Goal: Task Accomplishment & Management: Complete application form

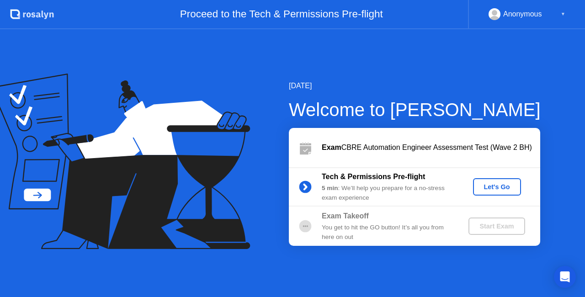
click at [501, 186] on div "Let's Go" at bounding box center [497, 186] width 41 height 7
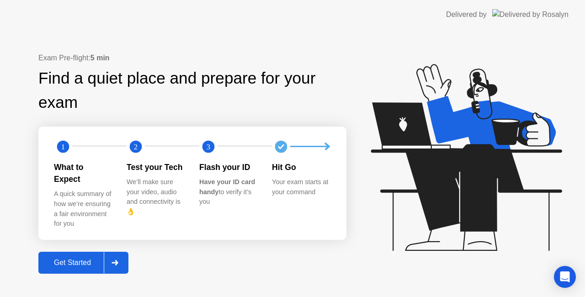
click at [99, 243] on div "Exam Pre-flight: 5 min Find a quiet place and prepare for your exam 1 2 3 What …" at bounding box center [192, 163] width 308 height 221
click at [71, 259] on div "Get Started" at bounding box center [72, 263] width 63 height 8
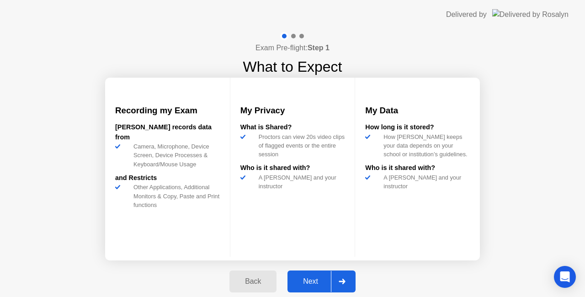
click at [324, 284] on div "Next" at bounding box center [310, 282] width 41 height 8
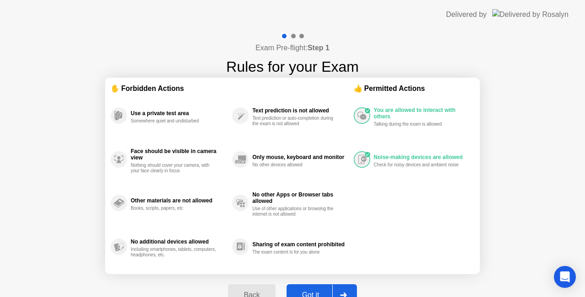
click at [319, 288] on button "Got it" at bounding box center [322, 295] width 70 height 22
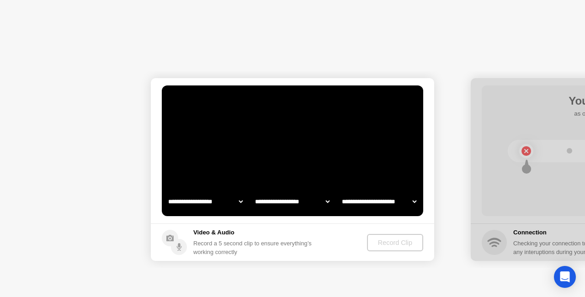
select select "**********"
select select "*******"
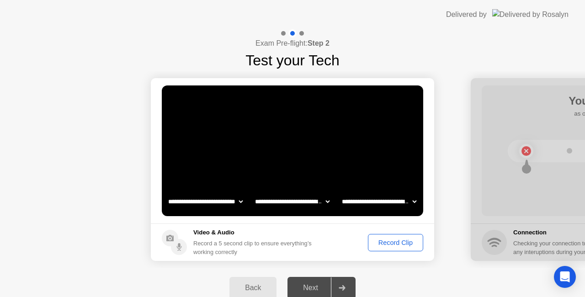
click at [294, 202] on select "**********" at bounding box center [292, 202] width 78 height 18
click at [253, 193] on select "**********" at bounding box center [292, 202] width 78 height 18
click at [394, 239] on div "Record Clip" at bounding box center [395, 242] width 49 height 7
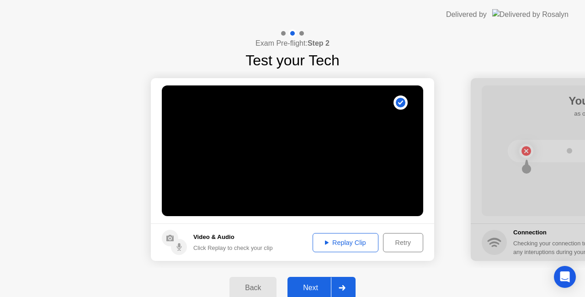
click at [351, 244] on div "Replay Clip" at bounding box center [345, 242] width 59 height 7
click at [318, 285] on div "Next" at bounding box center [310, 288] width 41 height 8
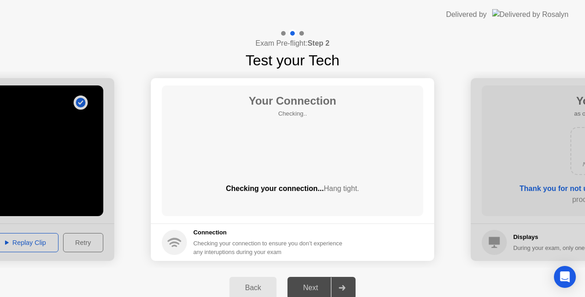
click at [316, 284] on div "Next" at bounding box center [310, 288] width 41 height 8
click at [349, 292] on div at bounding box center [342, 288] width 22 height 21
click at [558, 281] on div "Open Intercom Messenger" at bounding box center [565, 277] width 24 height 24
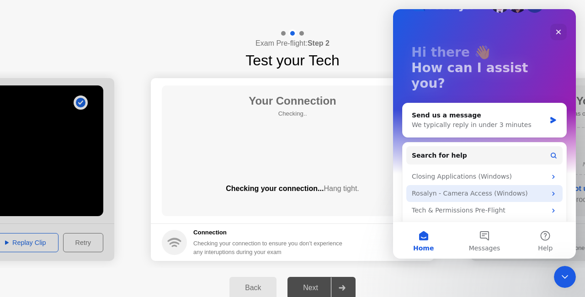
scroll to position [36, 0]
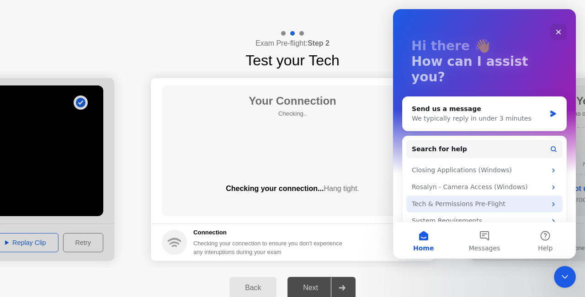
click at [491, 199] on div "Tech & Permissions Pre-Flight" at bounding box center [479, 204] width 134 height 10
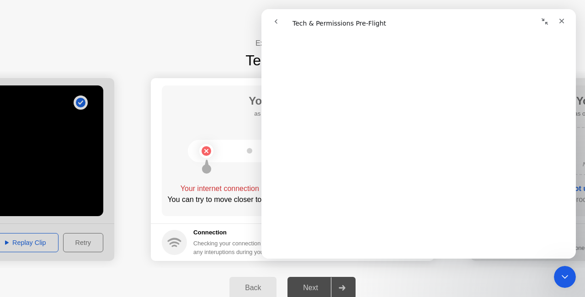
scroll to position [1519, 0]
click at [391, 228] on span "😞" at bounding box center [395, 221] width 18 height 24
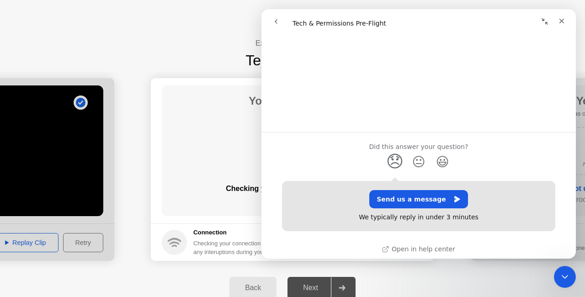
scroll to position [1582, 0]
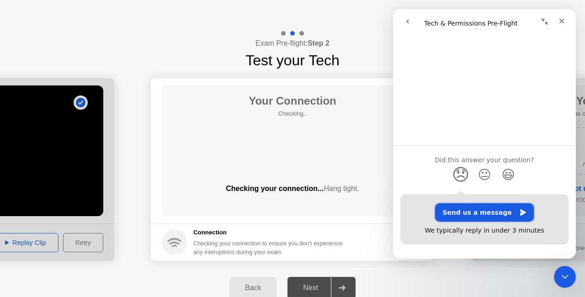
click at [534, 204] on button "Send us a message" at bounding box center [484, 213] width 99 height 18
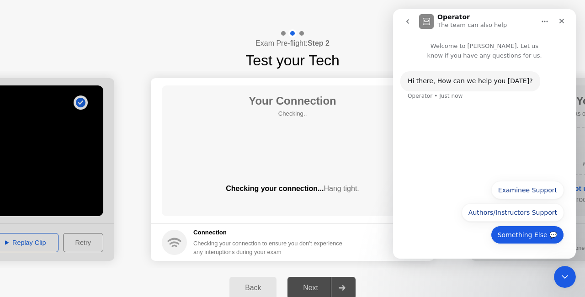
click at [531, 236] on button "Something Else 💬" at bounding box center [527, 235] width 73 height 18
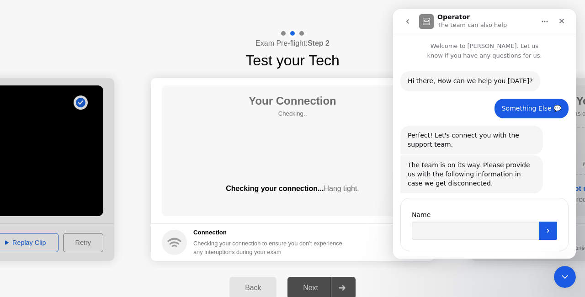
scroll to position [16, 0]
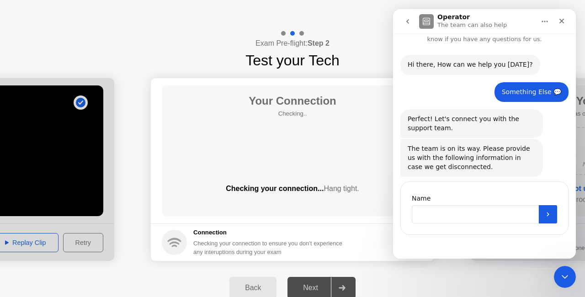
click at [467, 217] on input "Name" at bounding box center [475, 214] width 127 height 18
type input "*"
type input "****"
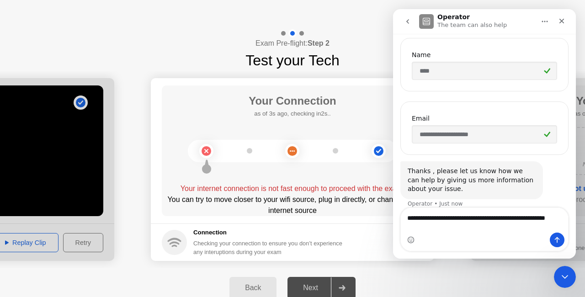
scroll to position [169, 0]
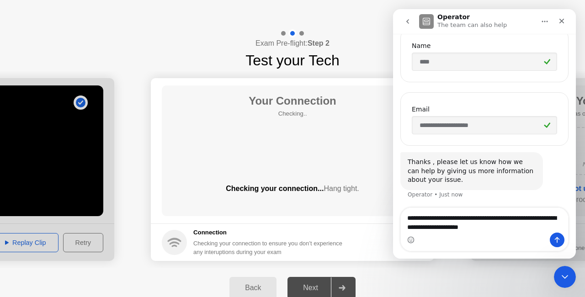
type textarea "**********"
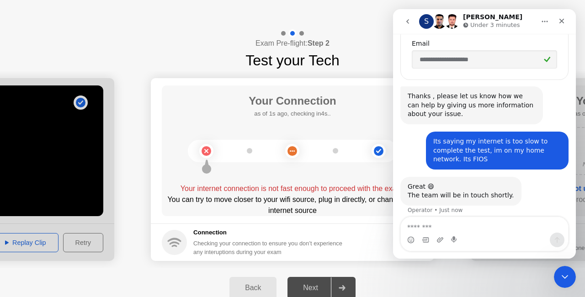
scroll to position [241, 0]
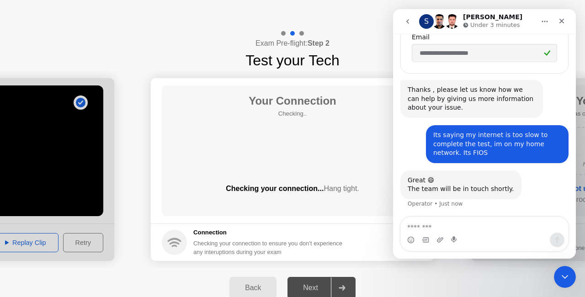
click at [266, 287] on div "Back" at bounding box center [253, 288] width 42 height 8
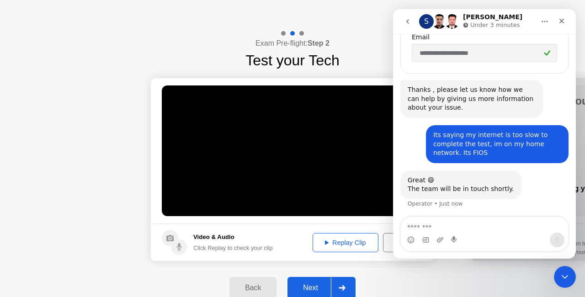
click at [293, 150] on video at bounding box center [293, 151] width 262 height 131
click at [389, 242] on div "Retry" at bounding box center [403, 242] width 34 height 7
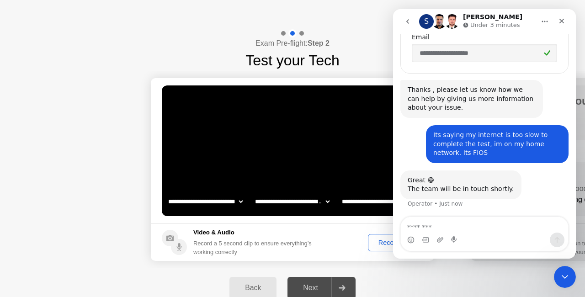
click at [389, 242] on div "Record Clip" at bounding box center [395, 242] width 49 height 7
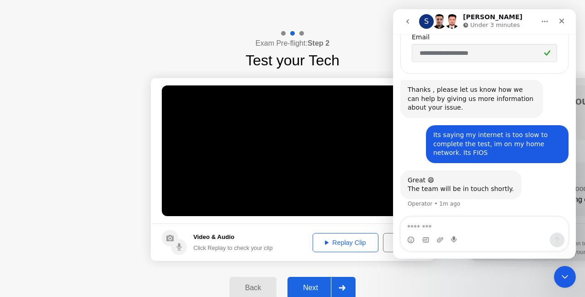
click at [353, 242] on div "Replay Clip" at bounding box center [345, 242] width 59 height 7
click at [283, 244] on footer "Video & Audio Click Replay to check your clip Replay Clip Retry" at bounding box center [293, 243] width 284 height 38
click at [304, 284] on div "Next" at bounding box center [310, 288] width 41 height 8
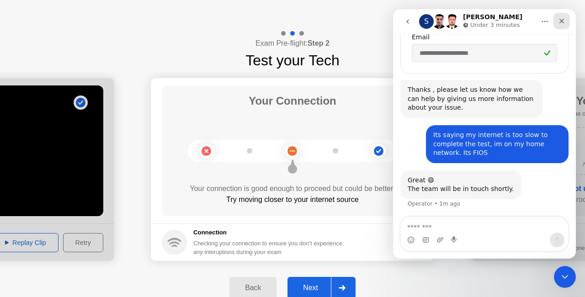
click at [563, 23] on icon "Close" at bounding box center [561, 20] width 7 height 7
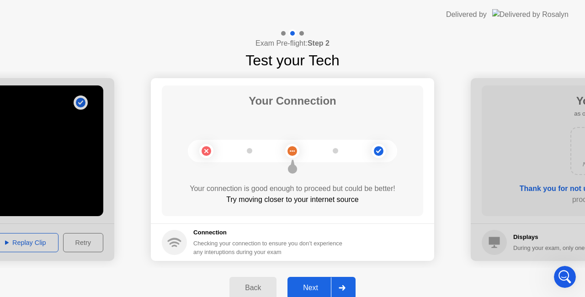
scroll to position [198, 0]
click at [318, 286] on div "Next" at bounding box center [310, 288] width 41 height 8
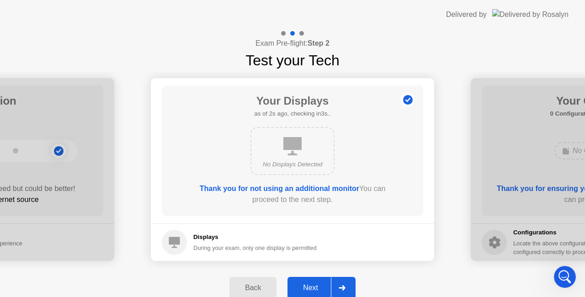
click at [318, 286] on div "Next" at bounding box center [310, 288] width 41 height 8
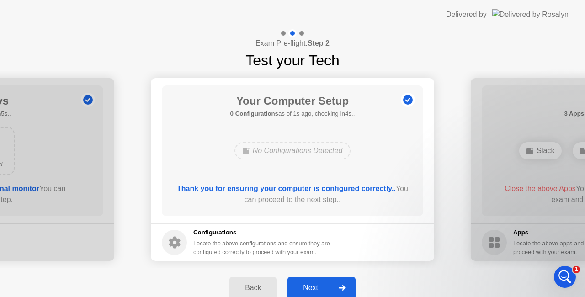
click at [318, 286] on div "Next" at bounding box center [310, 288] width 41 height 8
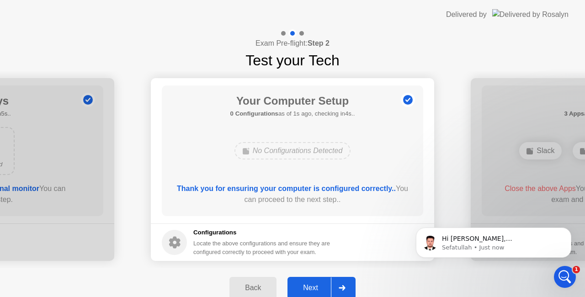
scroll to position [0, 0]
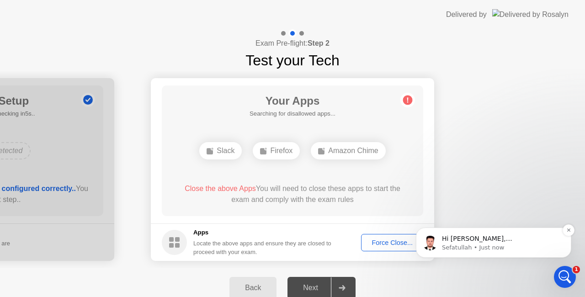
click at [517, 252] on div "Hi [PERSON_NAME], [PERSON_NAME] here from [PERSON_NAME] Support Team. ﻿How can …" at bounding box center [493, 243] width 155 height 30
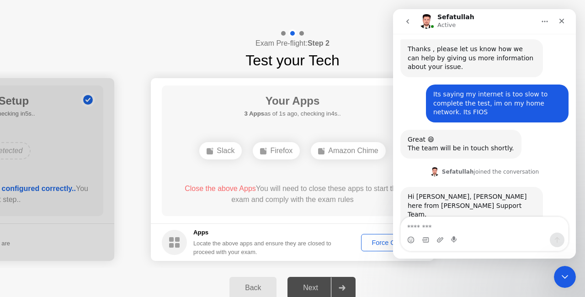
scroll to position [308, 0]
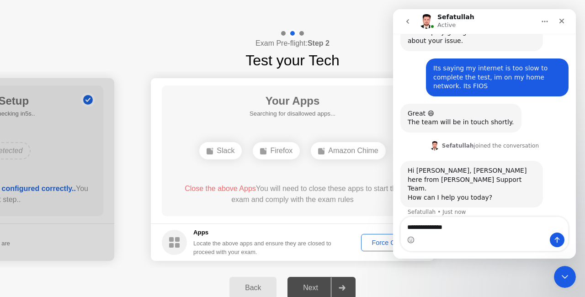
type textarea "**********"
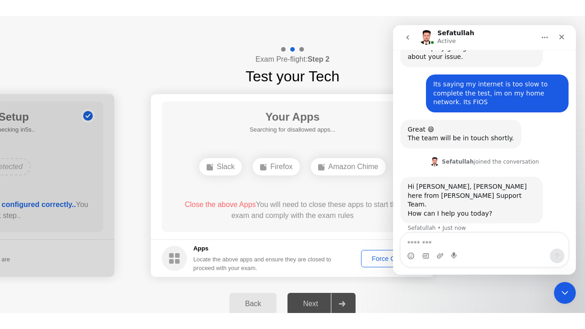
scroll to position [335, 0]
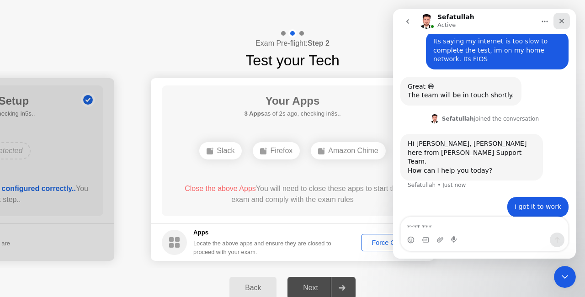
click at [563, 22] on icon "Close" at bounding box center [562, 21] width 5 height 5
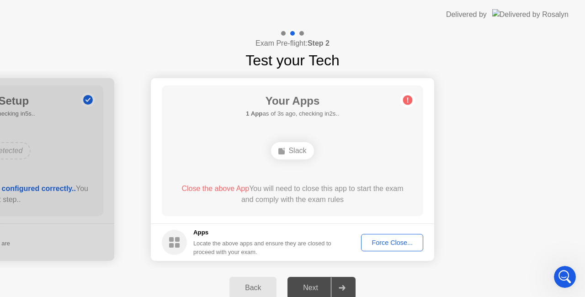
click at [397, 237] on button "Force Close..." at bounding box center [392, 242] width 62 height 17
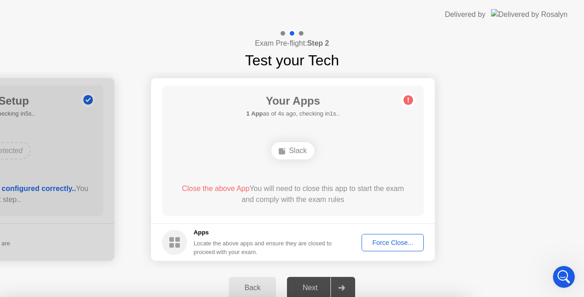
click at [397, 297] on div at bounding box center [292, 297] width 584 height 0
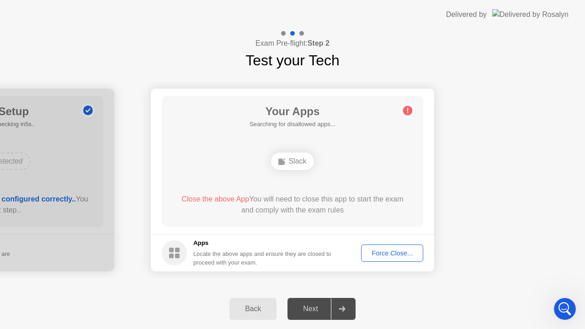
scroll to position [303, 0]
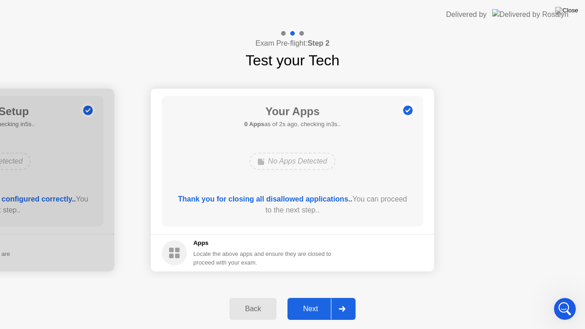
click at [314, 297] on div "Next" at bounding box center [310, 309] width 41 height 8
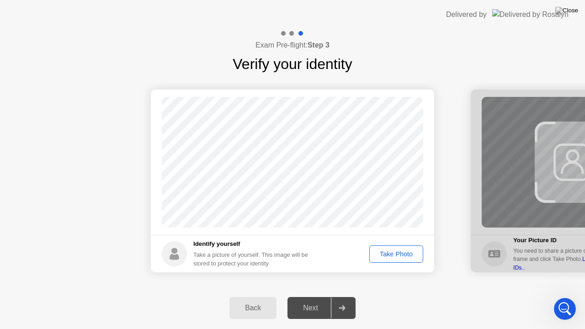
click at [396, 254] on div "Take Photo" at bounding box center [397, 254] width 48 height 7
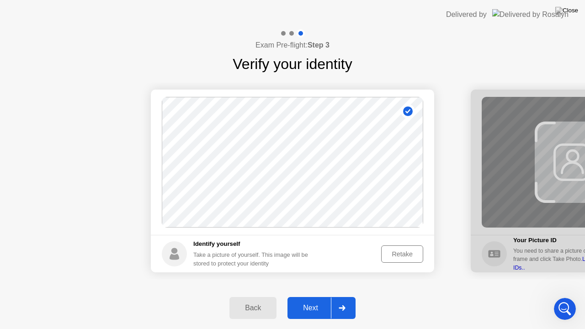
drag, startPoint x: 396, startPoint y: 254, endPoint x: 312, endPoint y: 305, distance: 98.3
click at [312, 297] on div "Exam Pre-flight: Step 3 Verify your identity Success Photo is correctly taken I…" at bounding box center [292, 179] width 585 height 300
click at [312, 297] on div "Next" at bounding box center [310, 308] width 41 height 8
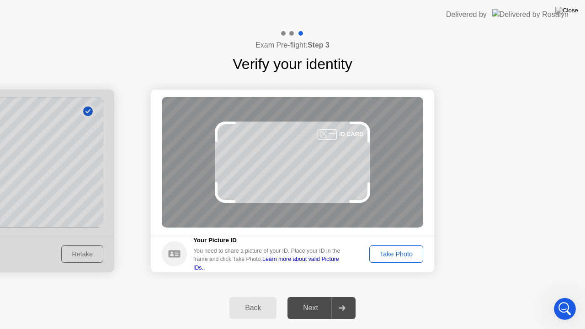
scroll to position [338, 0]
click at [399, 251] on div "Take Photo" at bounding box center [397, 254] width 48 height 7
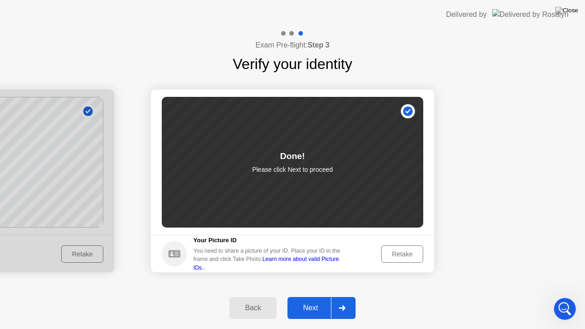
click at [399, 251] on div "Retake" at bounding box center [403, 254] width 36 height 7
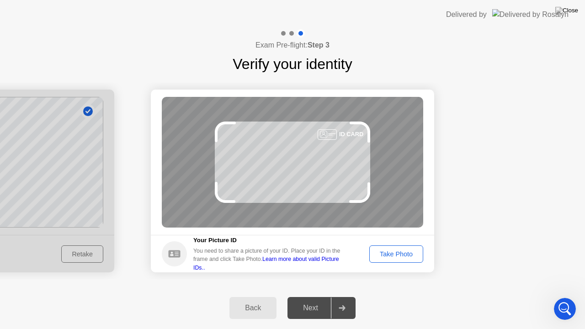
click at [399, 251] on div "Take Photo" at bounding box center [397, 254] width 48 height 7
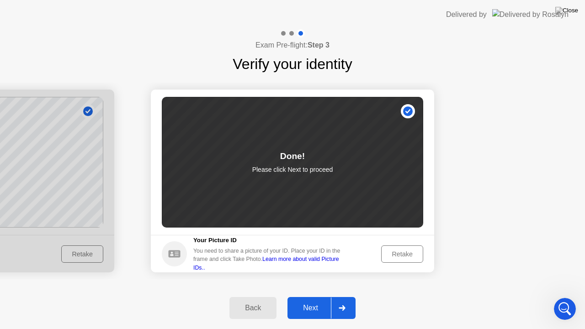
click at [399, 251] on div "Retake" at bounding box center [403, 254] width 36 height 7
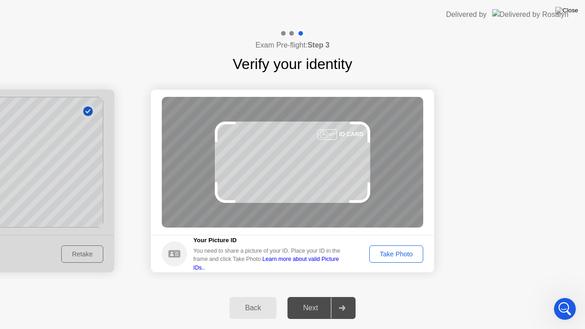
click at [399, 251] on div "Take Photo" at bounding box center [397, 254] width 48 height 7
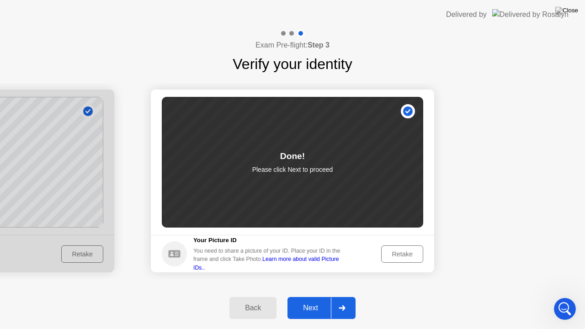
click at [319, 297] on div "Next" at bounding box center [310, 308] width 41 height 8
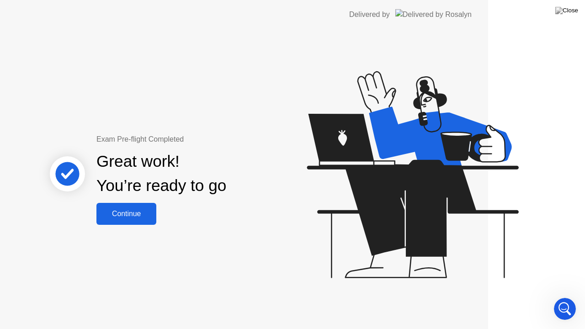
scroll to position [303, 0]
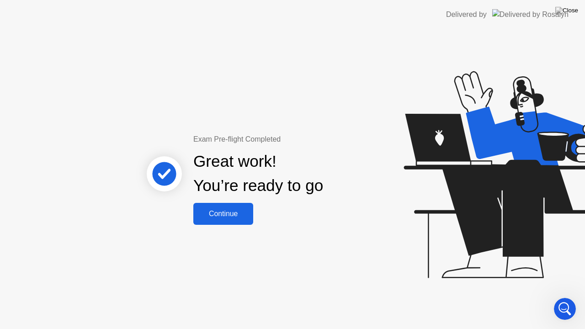
click at [231, 210] on div "Continue" at bounding box center [223, 214] width 54 height 8
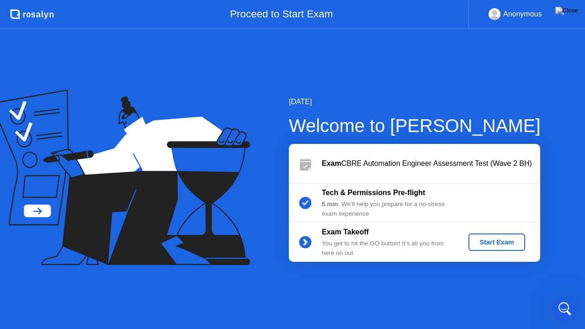
scroll to position [338, 0]
click at [496, 244] on div "Start Exam" at bounding box center [496, 242] width 49 height 7
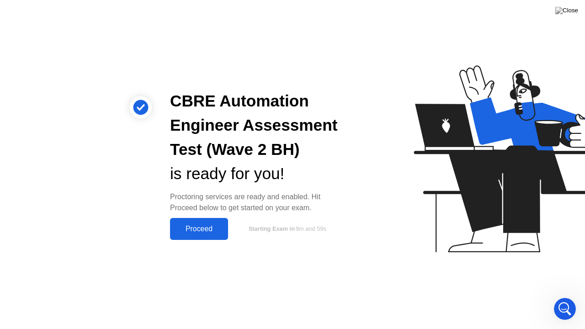
click at [209, 223] on button "Proceed" at bounding box center [199, 229] width 58 height 22
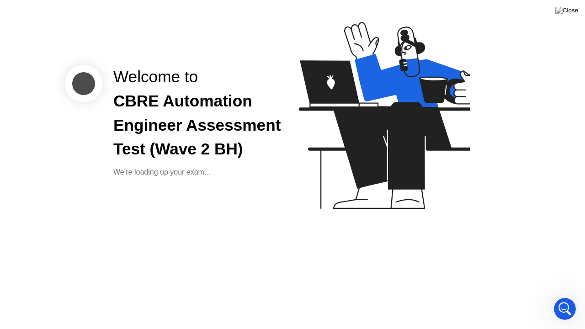
scroll to position [309, 0]
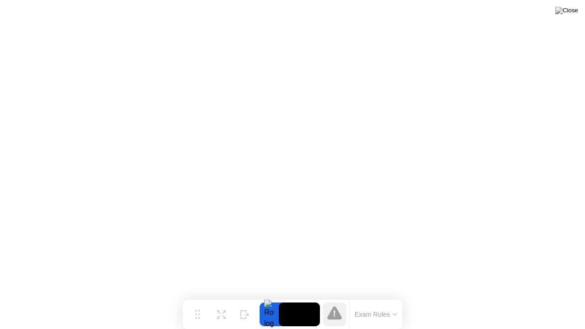
click at [396, 297] on icon at bounding box center [395, 314] width 5 height 3
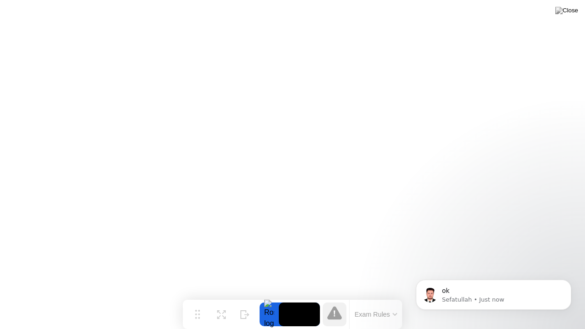
scroll to position [301, 0]
click at [489, 297] on body "ok Sefatullah • 1m ago" at bounding box center [494, 292] width 176 height 57
click at [567, 282] on icon "Dismiss notification" at bounding box center [569, 282] width 5 height 5
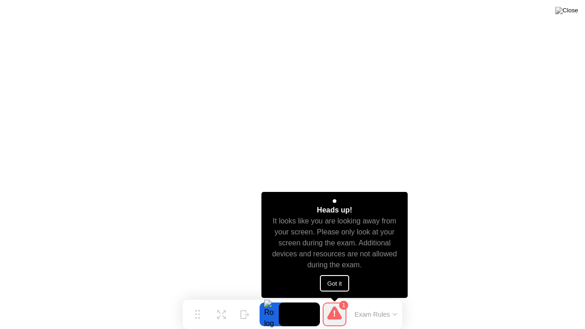
click at [341, 283] on button "Got it" at bounding box center [334, 283] width 29 height 16
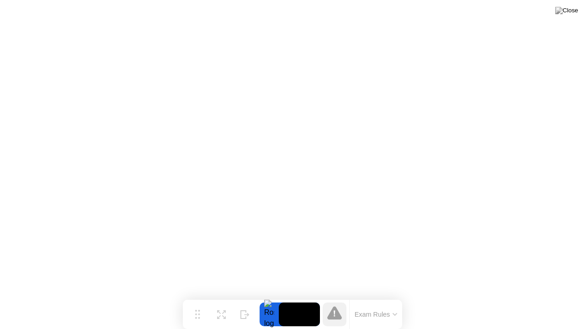
click at [333, 297] on icon at bounding box center [334, 312] width 15 height 13
click at [376, 297] on button "Exam Rules" at bounding box center [376, 315] width 48 height 8
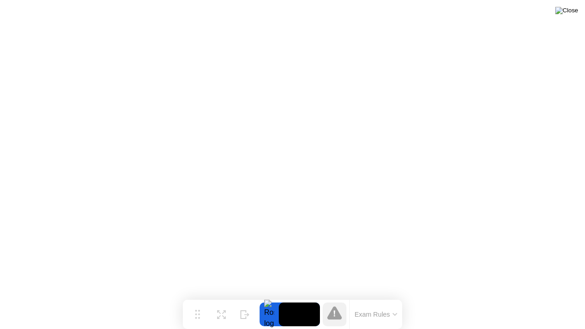
click at [572, 13] on img at bounding box center [567, 10] width 23 height 7
click at [272, 297] on div at bounding box center [269, 315] width 19 height 24
click at [198, 297] on div "Move" at bounding box center [198, 321] width 12 height 5
click at [574, 13] on img at bounding box center [567, 10] width 23 height 7
